Goal: Register for event/course

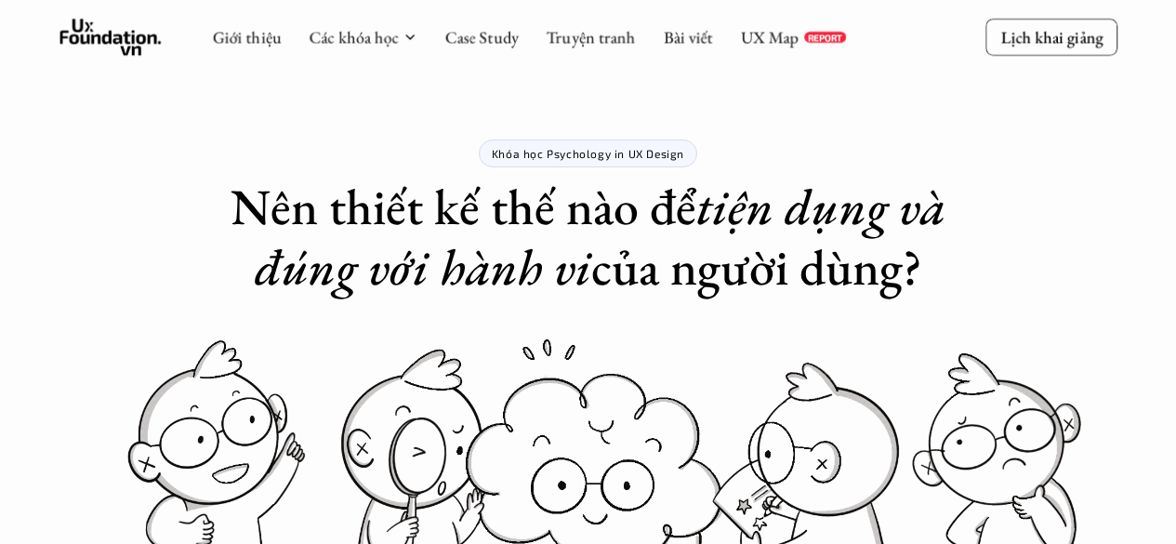
scroll to position [1102, 0]
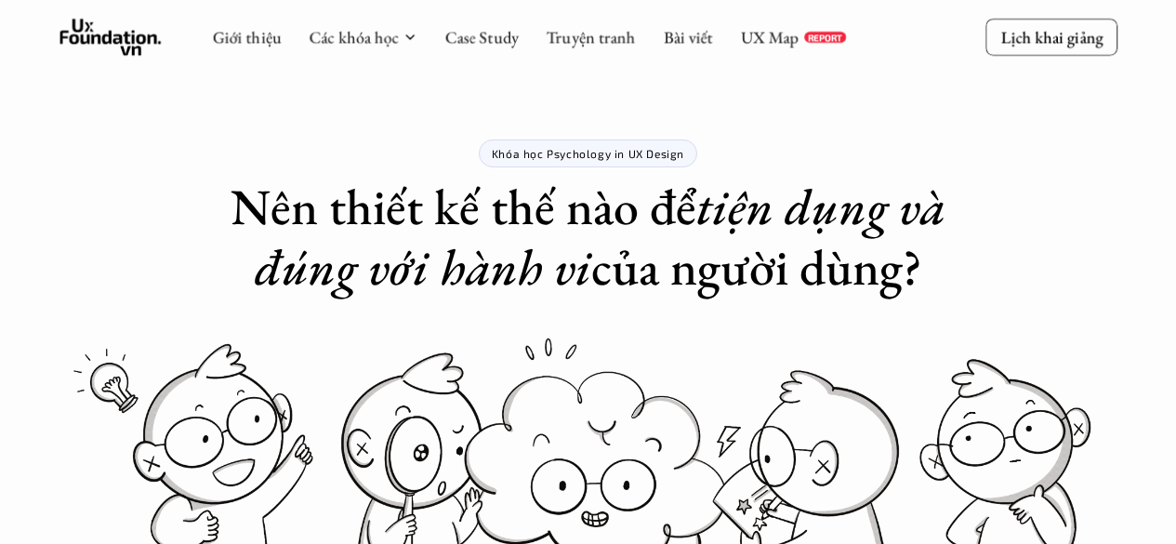
scroll to position [1102, 0]
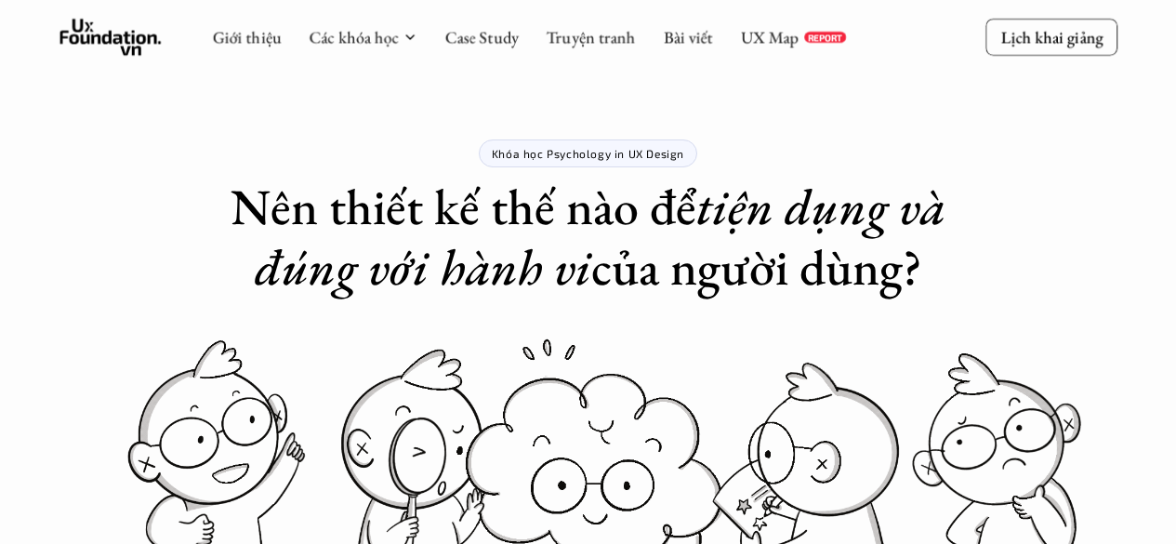
scroll to position [1102, 0]
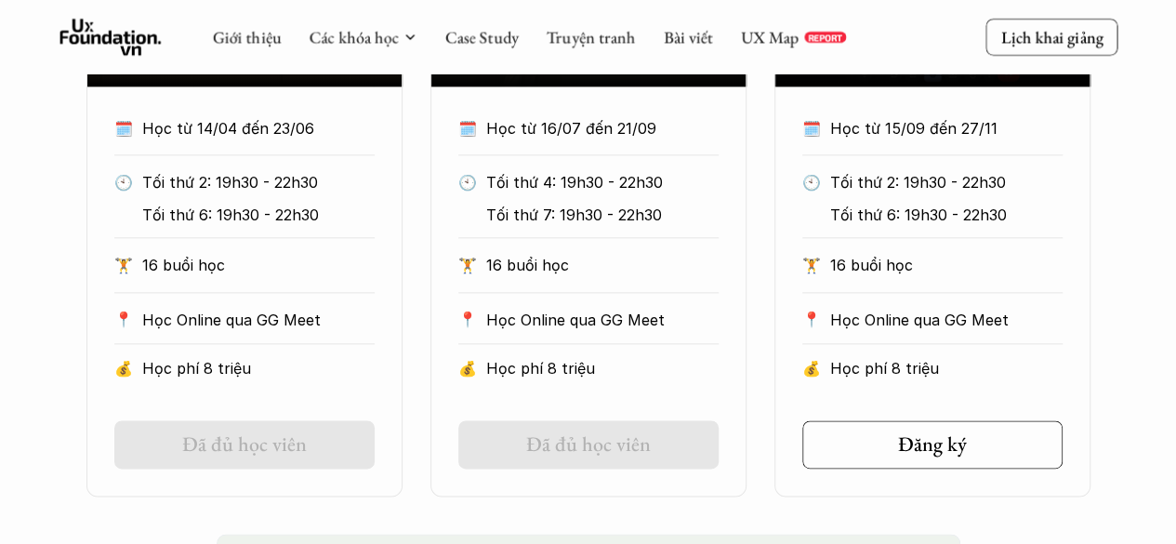
scroll to position [545, 0]
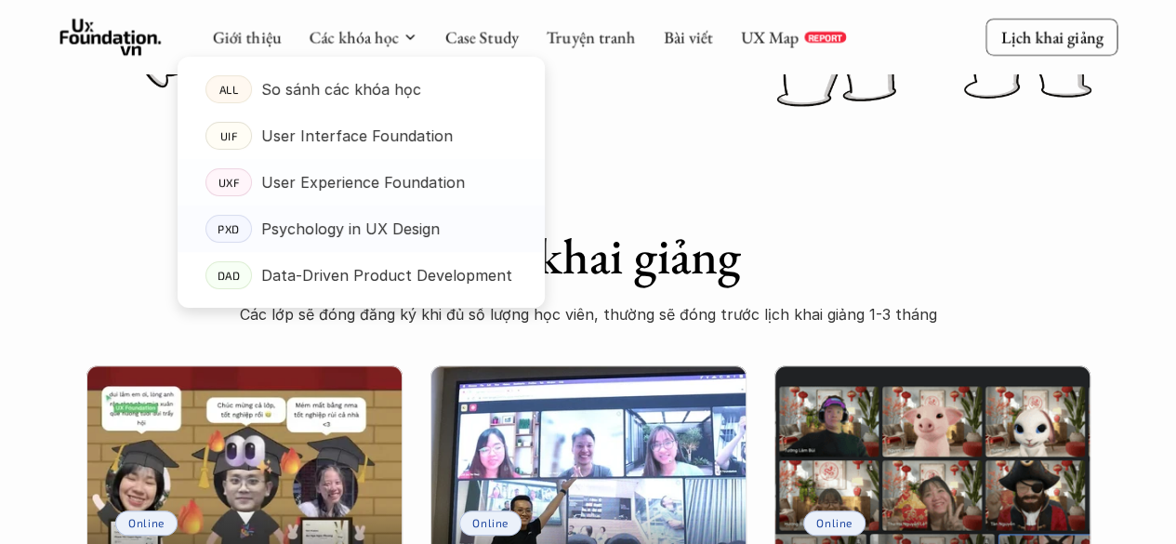
click at [357, 226] on p "Psychology in UX Design" at bounding box center [350, 229] width 178 height 28
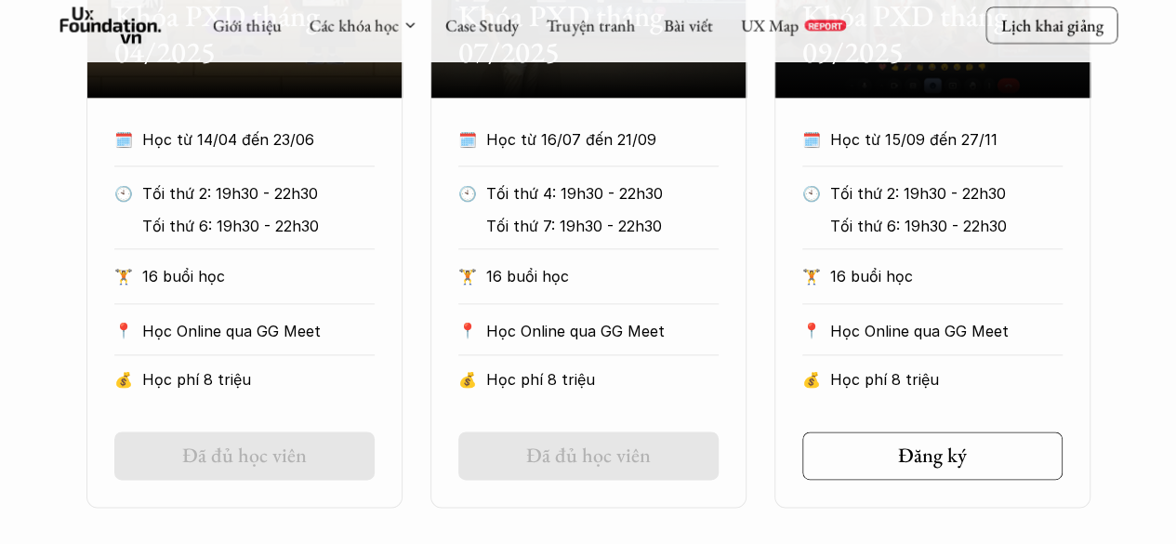
scroll to position [1301, 0]
